Goal: Browse casually: Explore the website without a specific task or goal

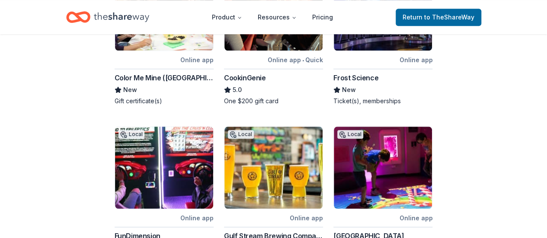
scroll to position [435, 0]
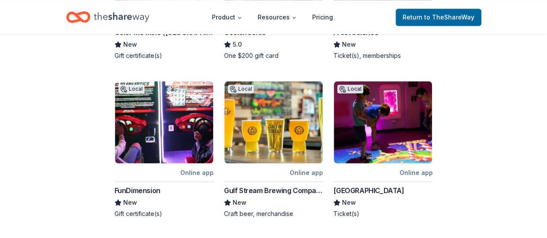
click at [273, 138] on img at bounding box center [273, 122] width 98 height 82
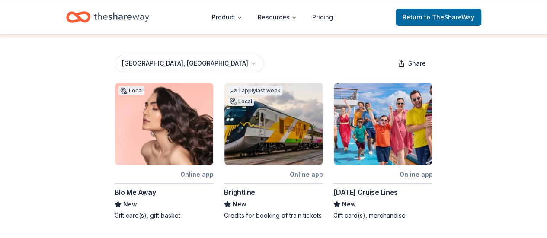
scroll to position [0, 0]
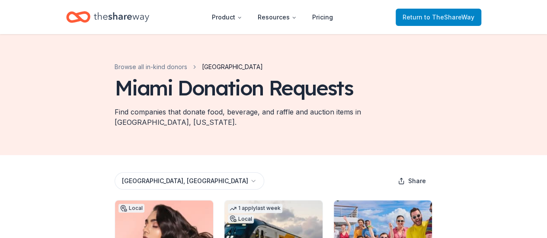
click at [414, 16] on span "Return to TheShareWay" at bounding box center [438, 17] width 72 height 10
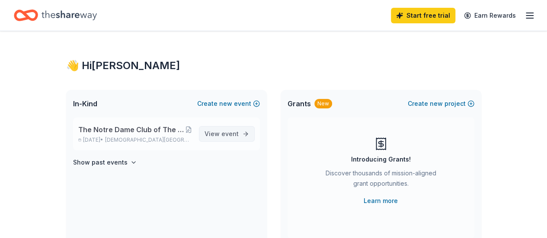
click at [231, 131] on span "event" at bounding box center [229, 133] width 17 height 7
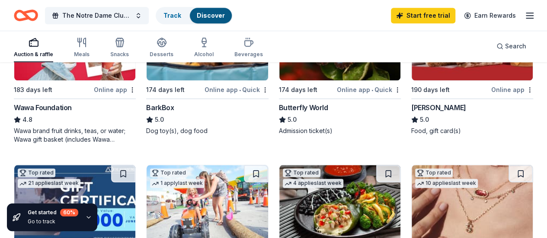
scroll to position [216, 0]
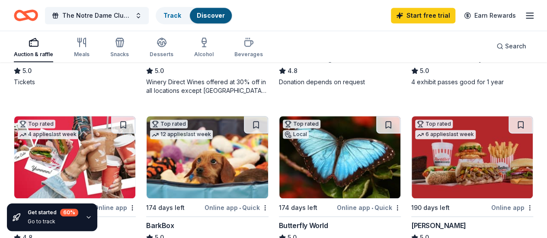
click at [48, 54] on div "Auction & raffle" at bounding box center [33, 54] width 39 height 7
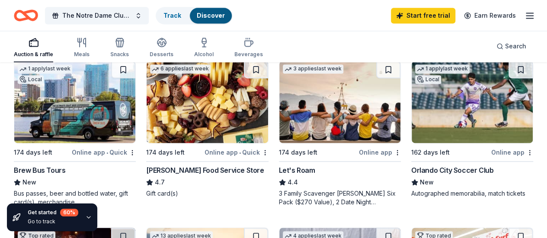
scroll to position [691, 0]
